Goal: Task Accomplishment & Management: Manage account settings

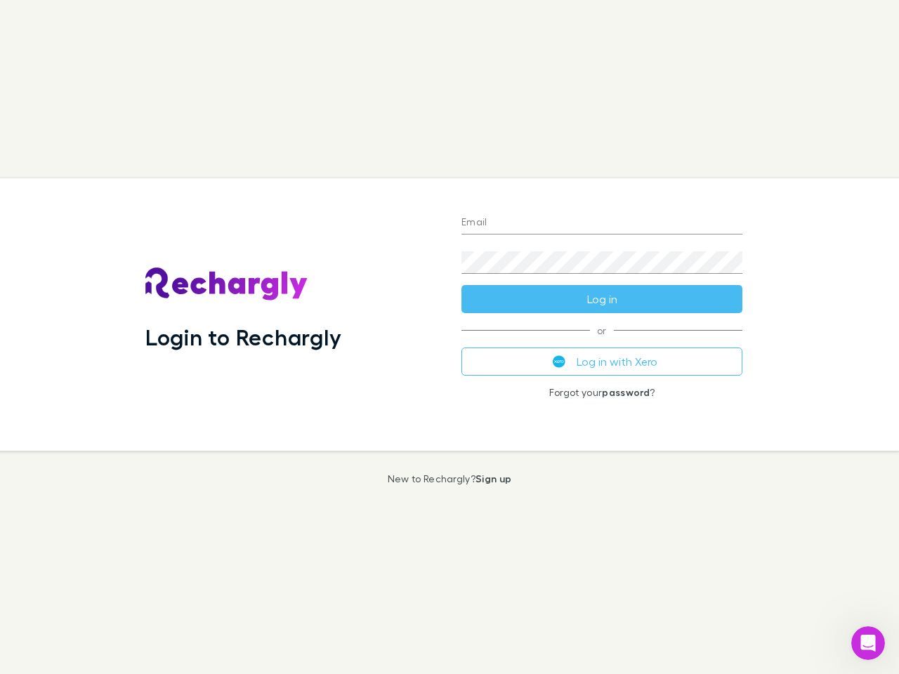
click at [449, 337] on div "Login to Rechargly" at bounding box center [292, 314] width 316 height 272
click at [602, 223] on input "Email" at bounding box center [601, 223] width 281 height 22
click at [602, 299] on button "Log in" at bounding box center [601, 299] width 281 height 28
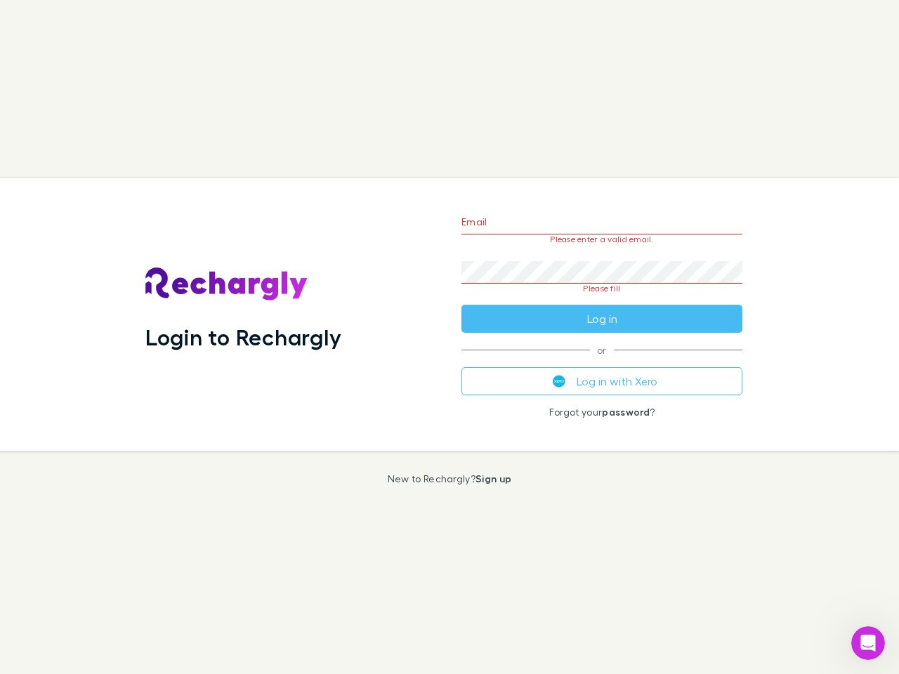
click at [602, 362] on div "Email Please enter a valid email. Password Please fill Log in or Log in with Xe…" at bounding box center [601, 314] width 303 height 272
